Goal: Transaction & Acquisition: Obtain resource

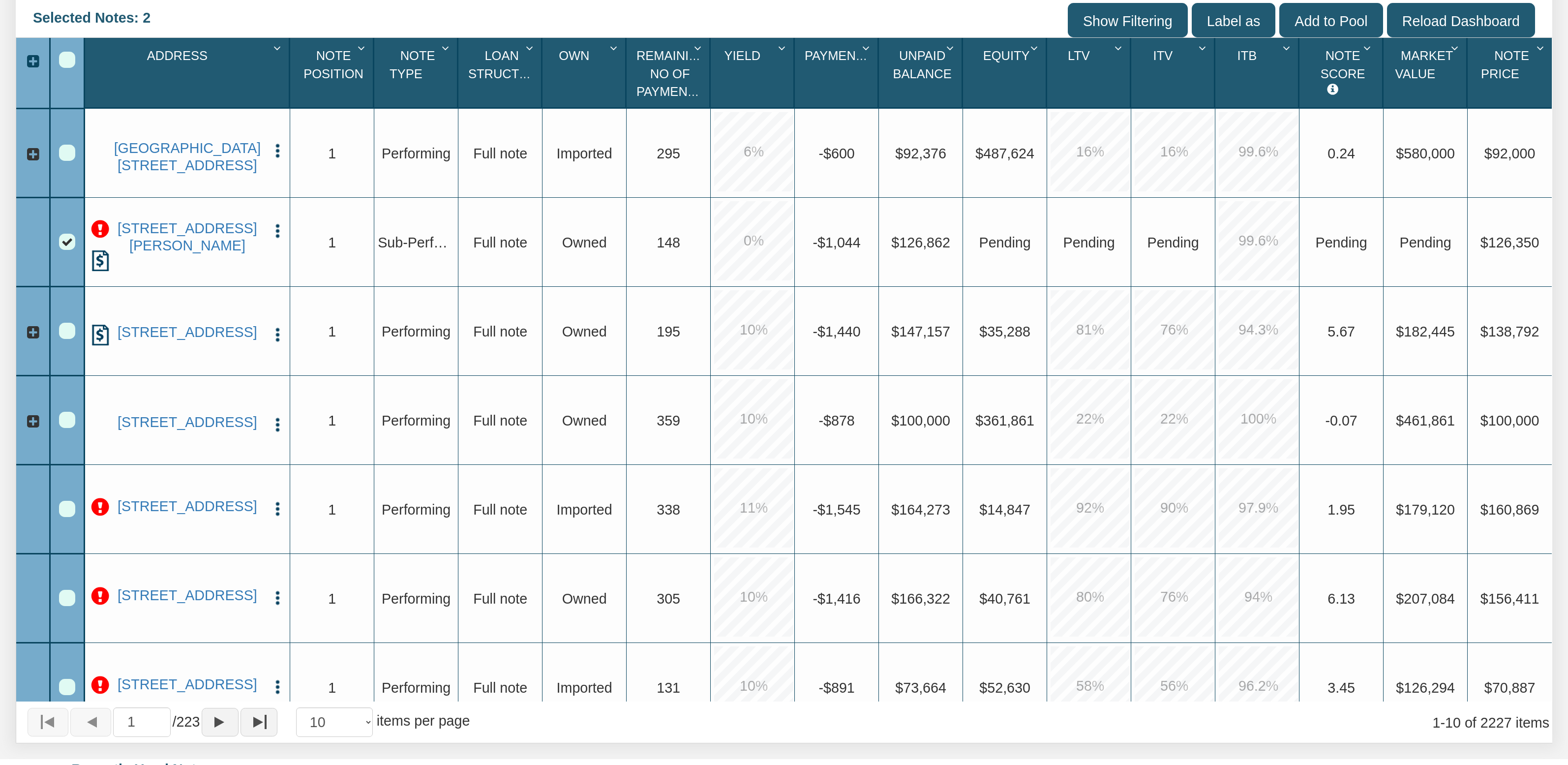
scroll to position [377, 0]
click at [60, 246] on div "Row 3, Row Selection Checkbox" at bounding box center [67, 242] width 16 height 17
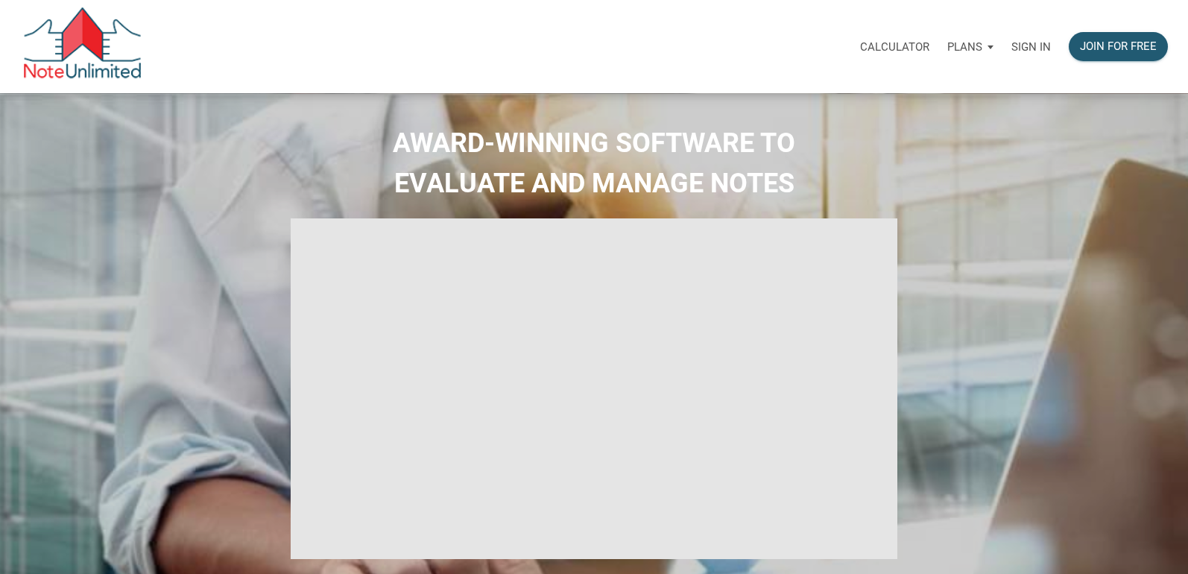
select select
type input "Introduction to new features"
select select
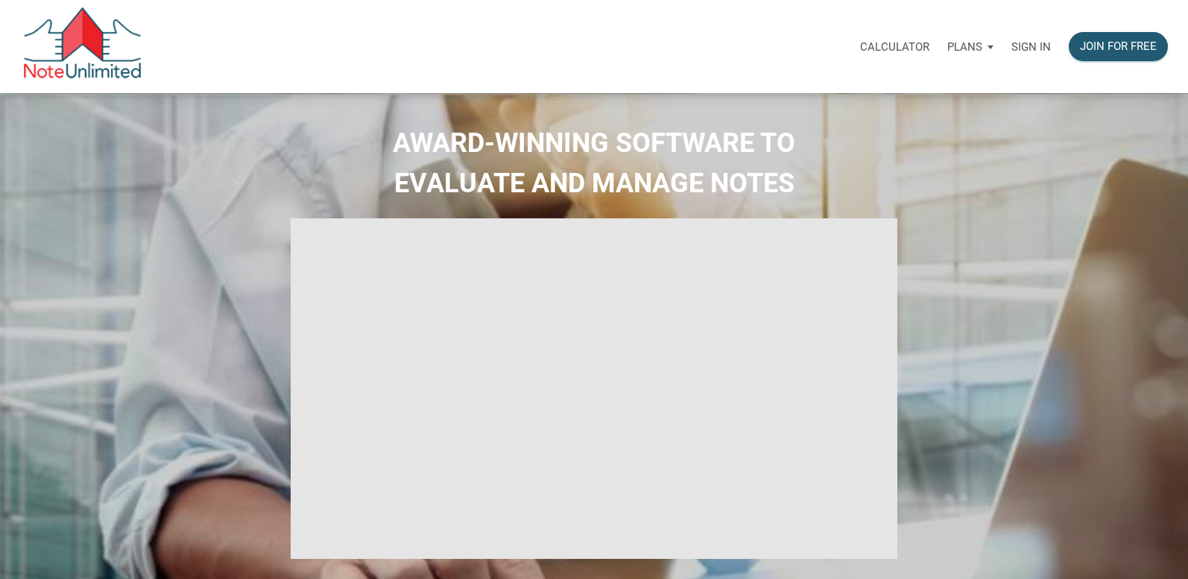
click at [1033, 51] on p "Sign in" at bounding box center [1032, 46] width 40 height 13
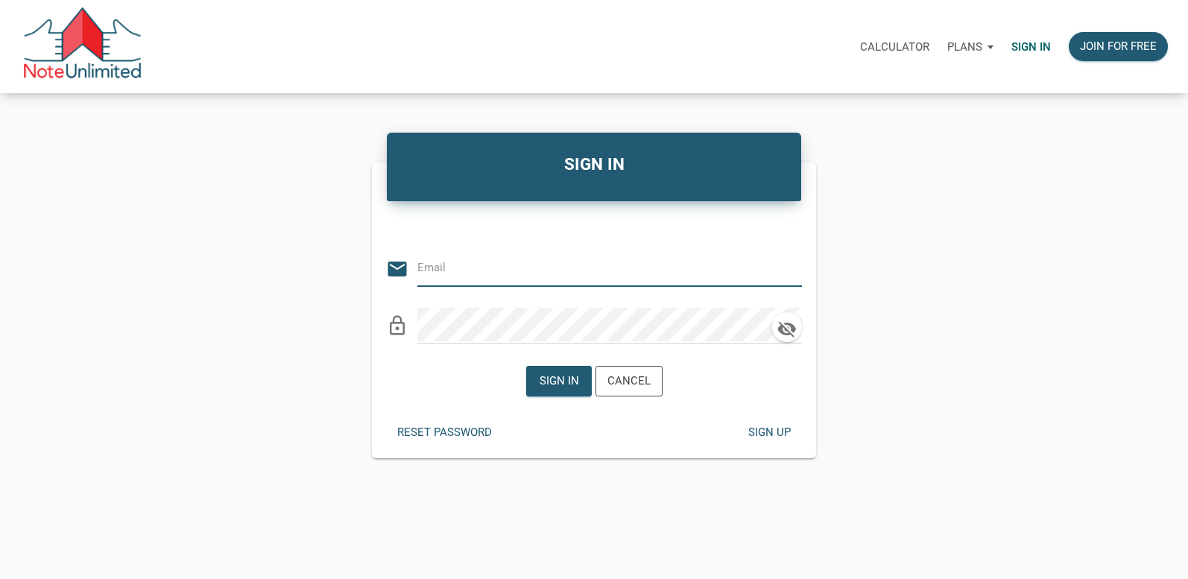
type input "vlad@noteunlimited.com"
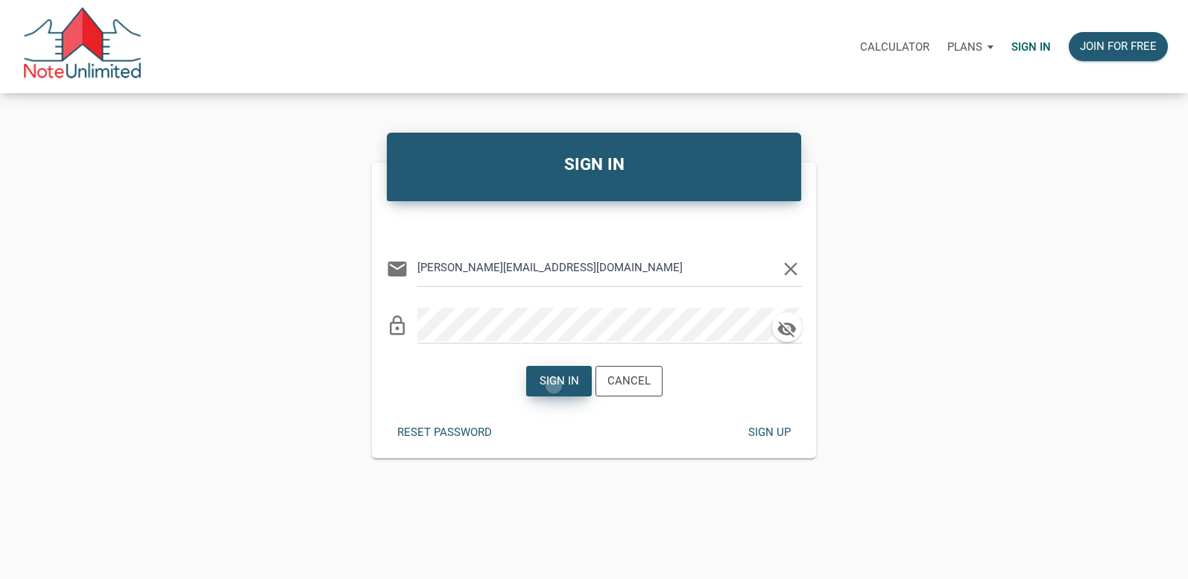
click at [554, 385] on div "Sign in" at bounding box center [559, 381] width 40 height 17
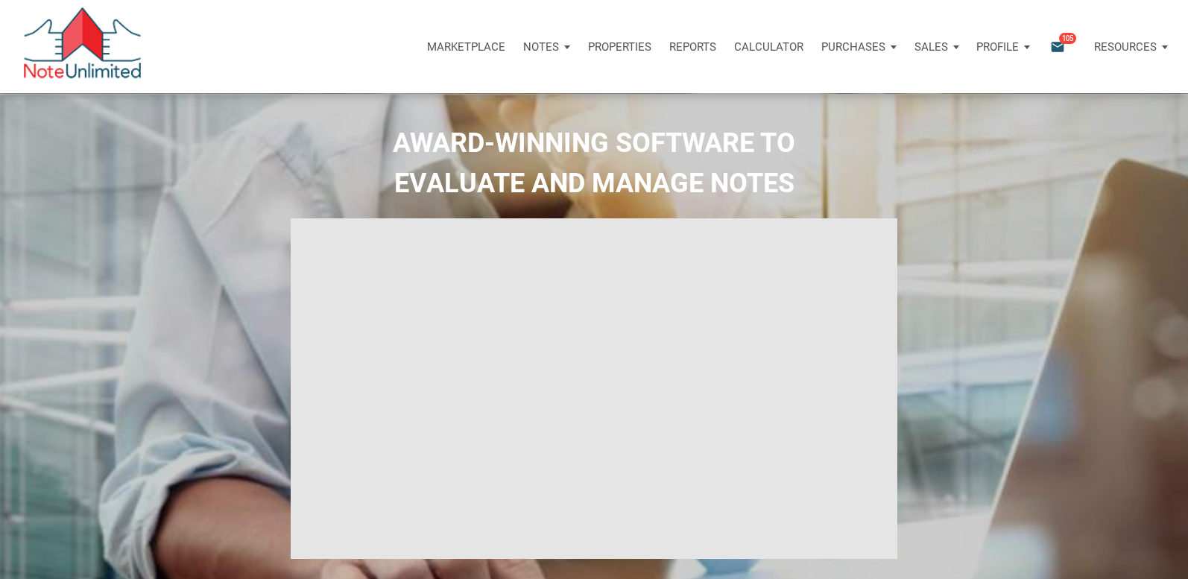
click at [1129, 45] on p "Resources" at bounding box center [1125, 46] width 63 height 13
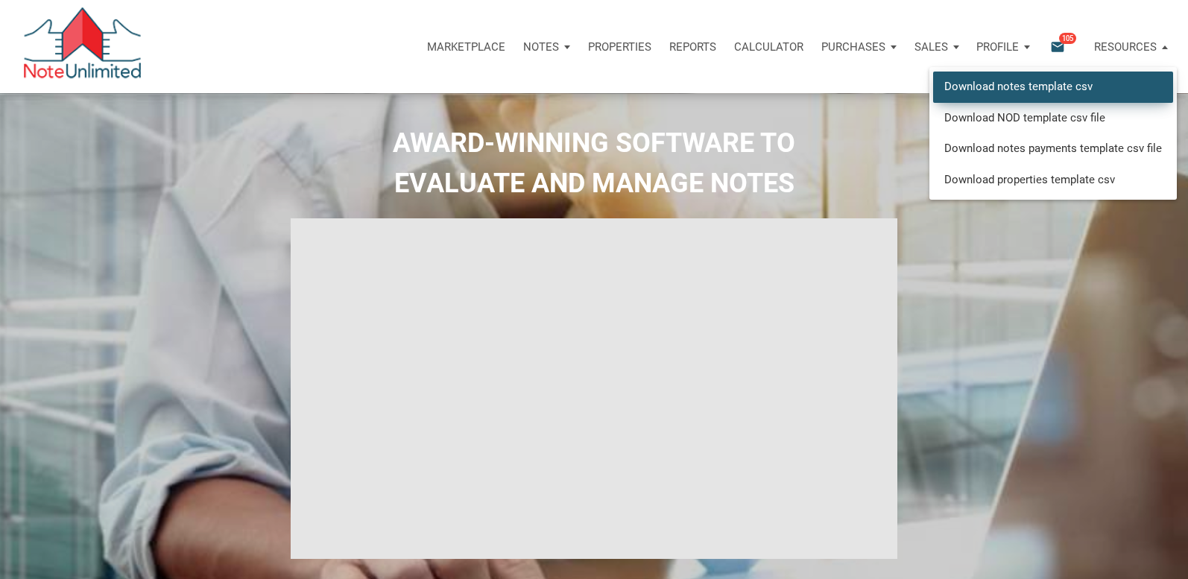
click at [1028, 88] on link "Download notes template csv" at bounding box center [1053, 87] width 240 height 31
